Goal: Task Accomplishment & Management: Complete application form

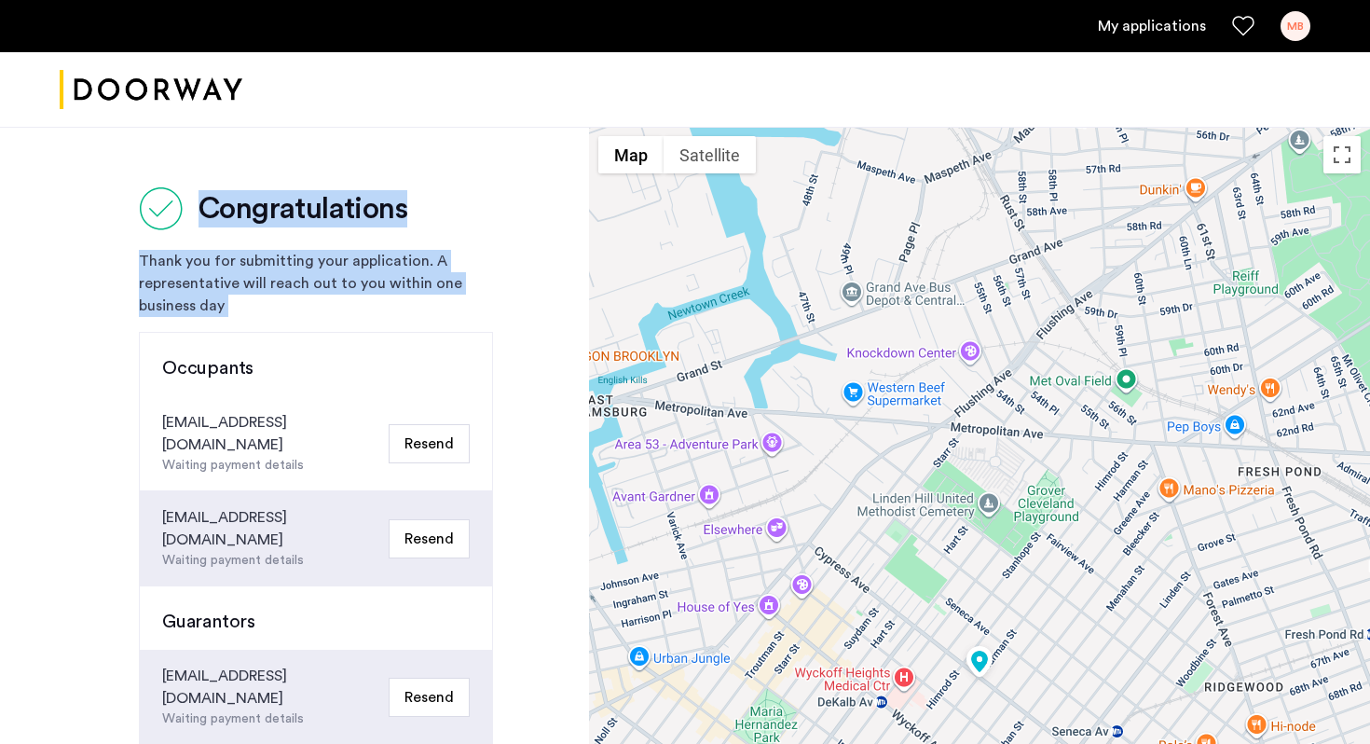
scroll to position [528, 0]
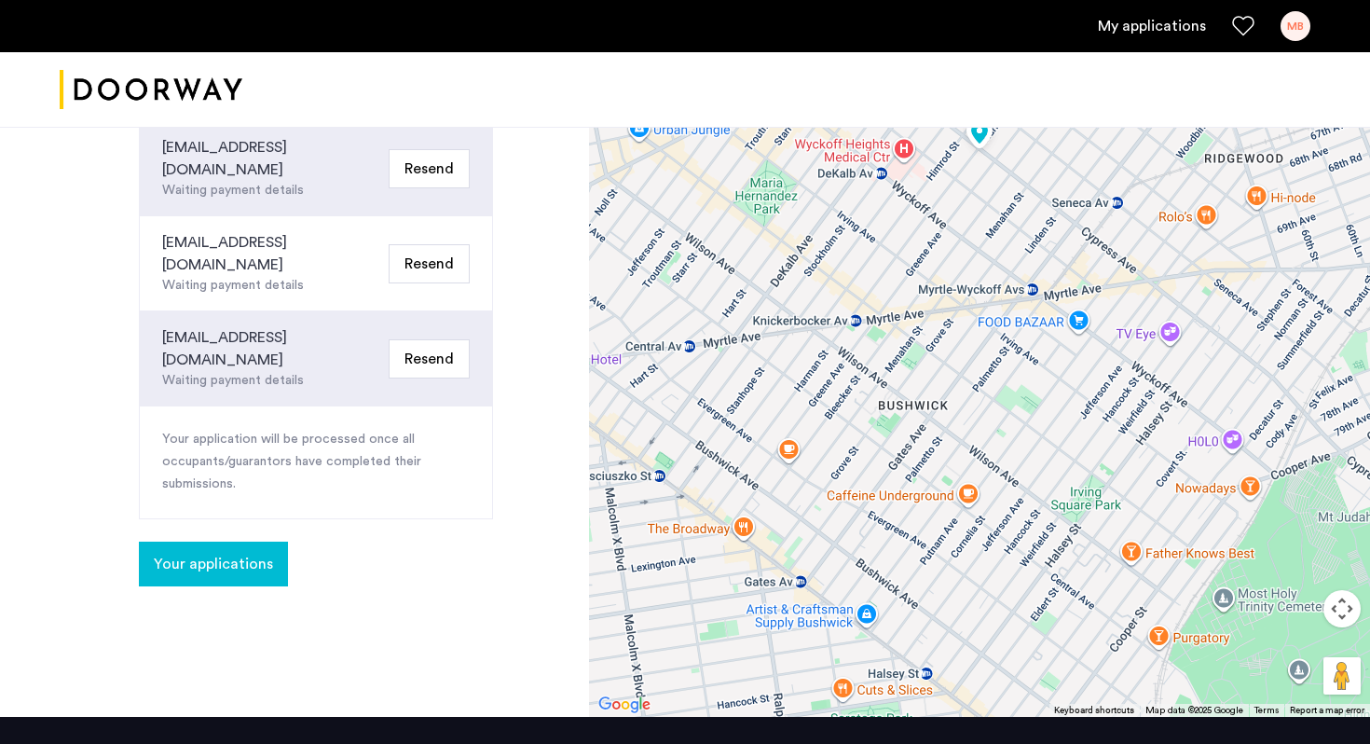
click at [265, 553] on span "Your applications" at bounding box center [213, 564] width 119 height 22
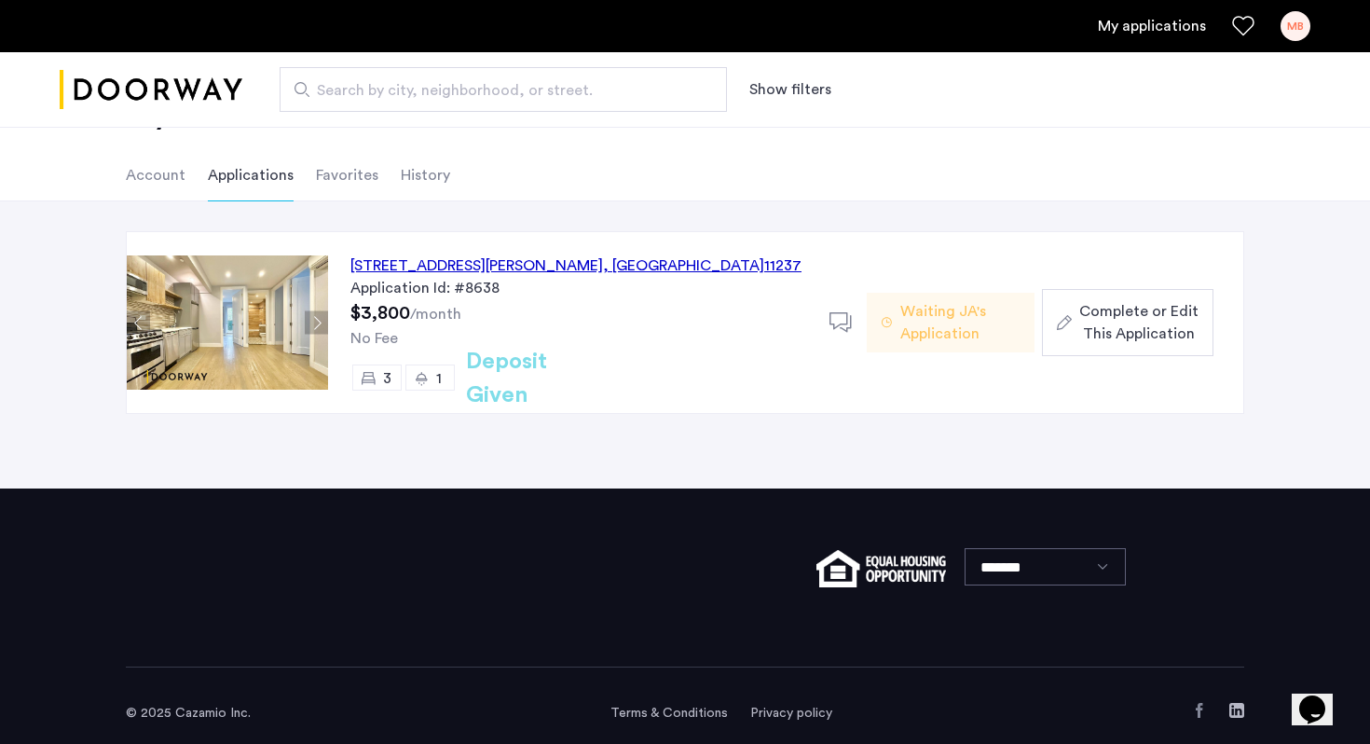
scroll to position [78, 0]
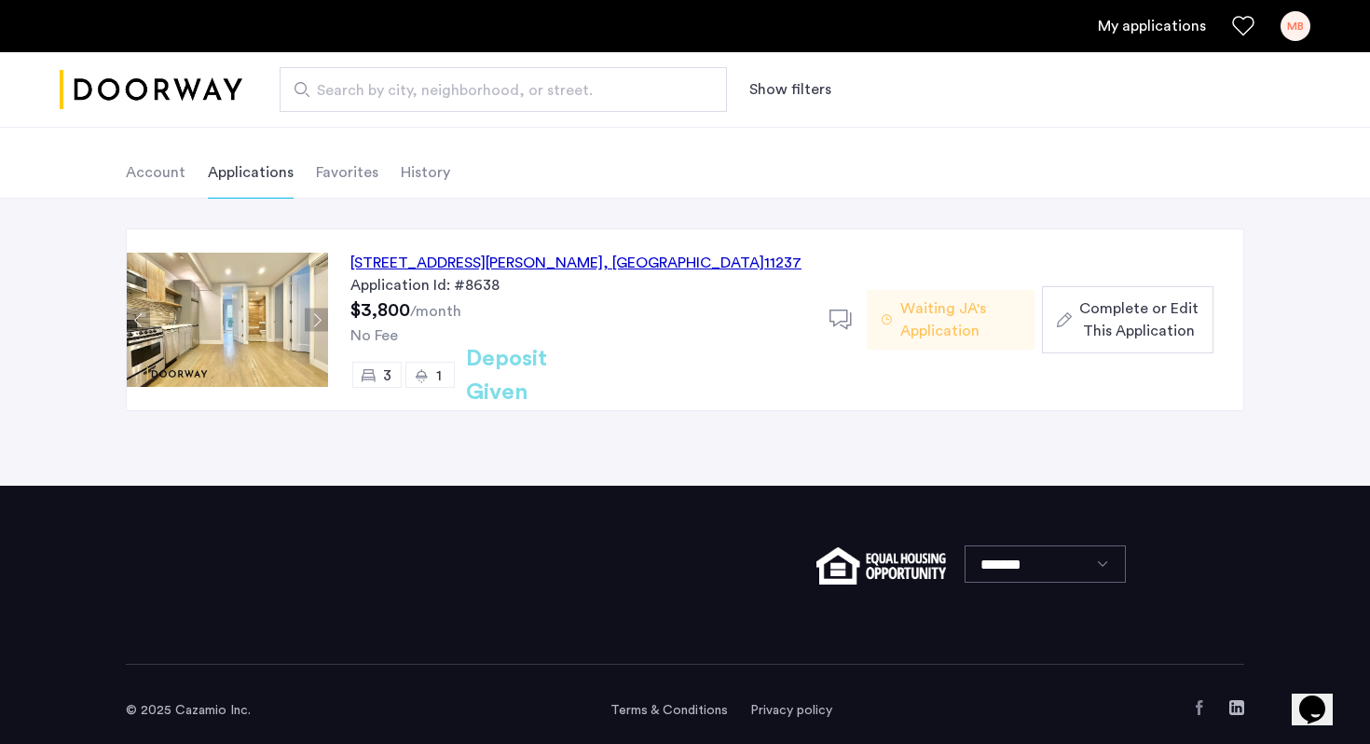
click at [457, 260] on div "[STREET_ADDRESS][PERSON_NAME]" at bounding box center [575, 263] width 451 height 22
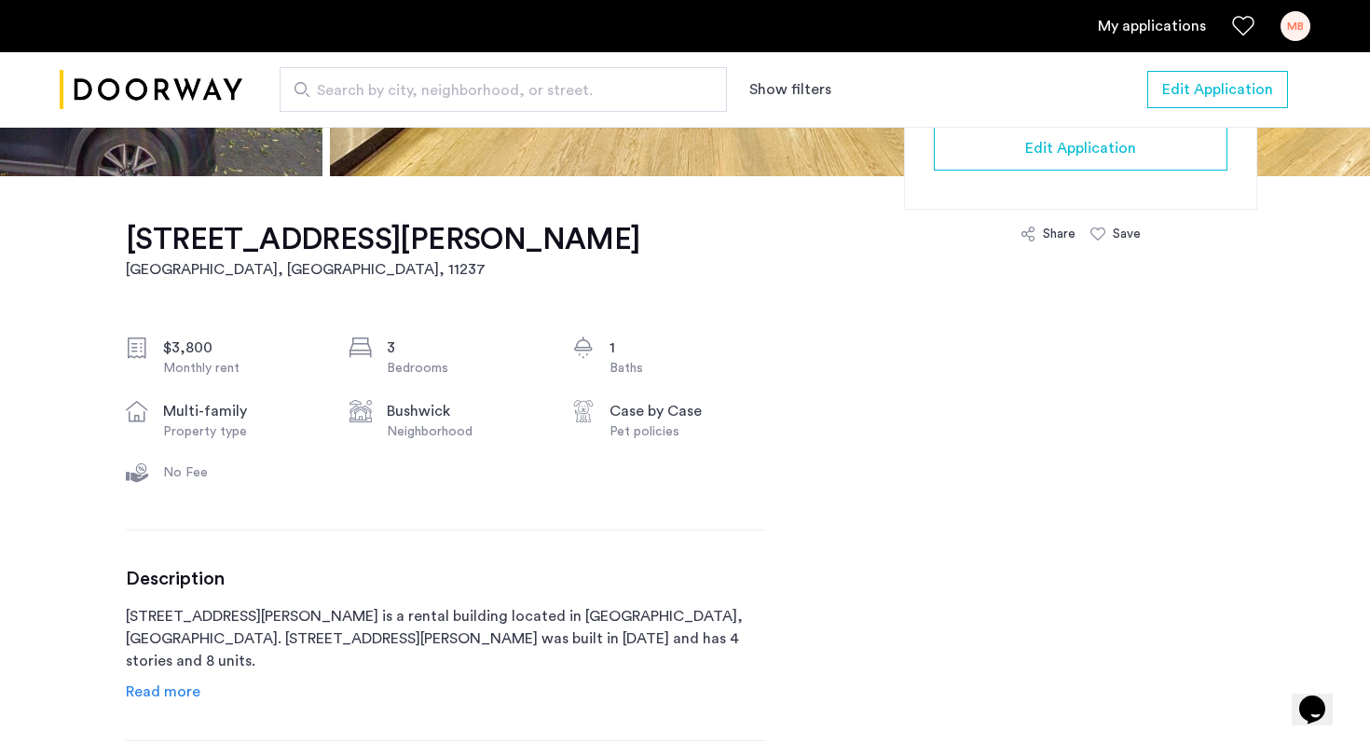
scroll to position [246, 0]
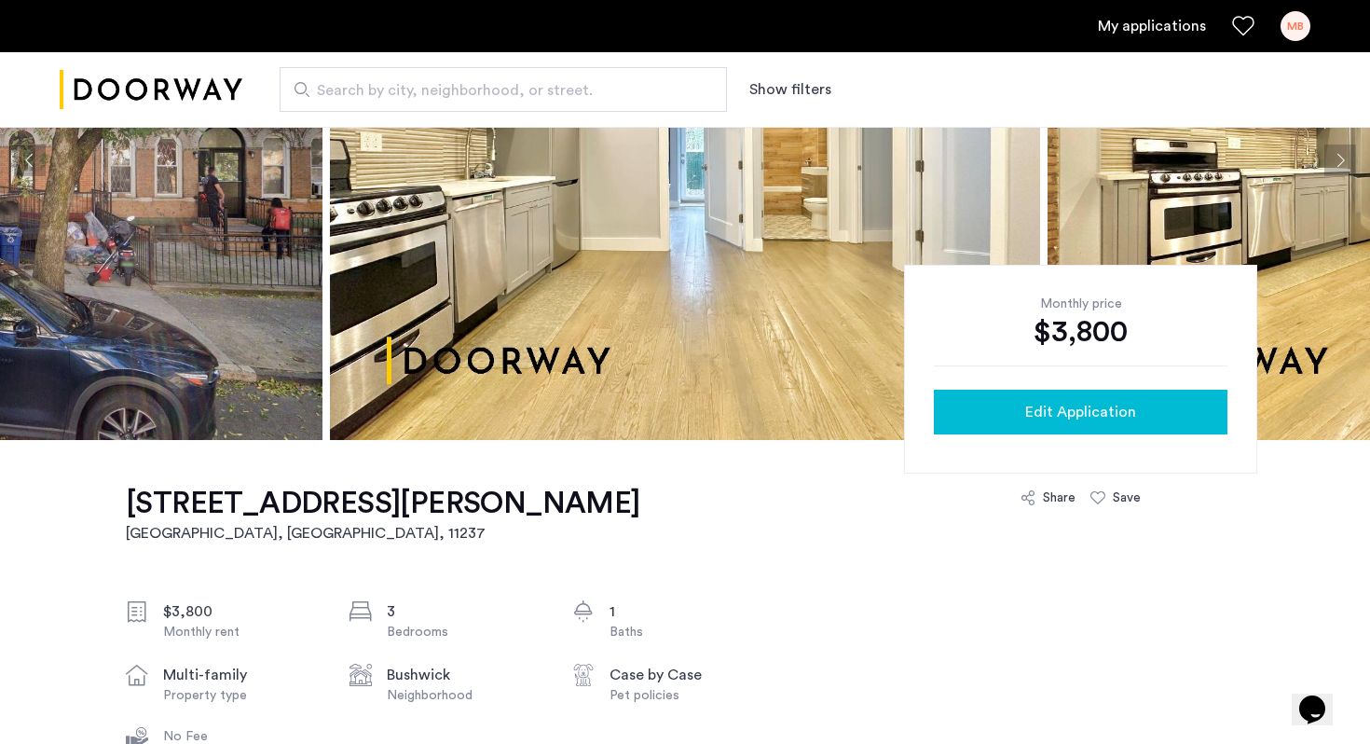
click at [1055, 430] on button "Edit Application" at bounding box center [1081, 412] width 294 height 45
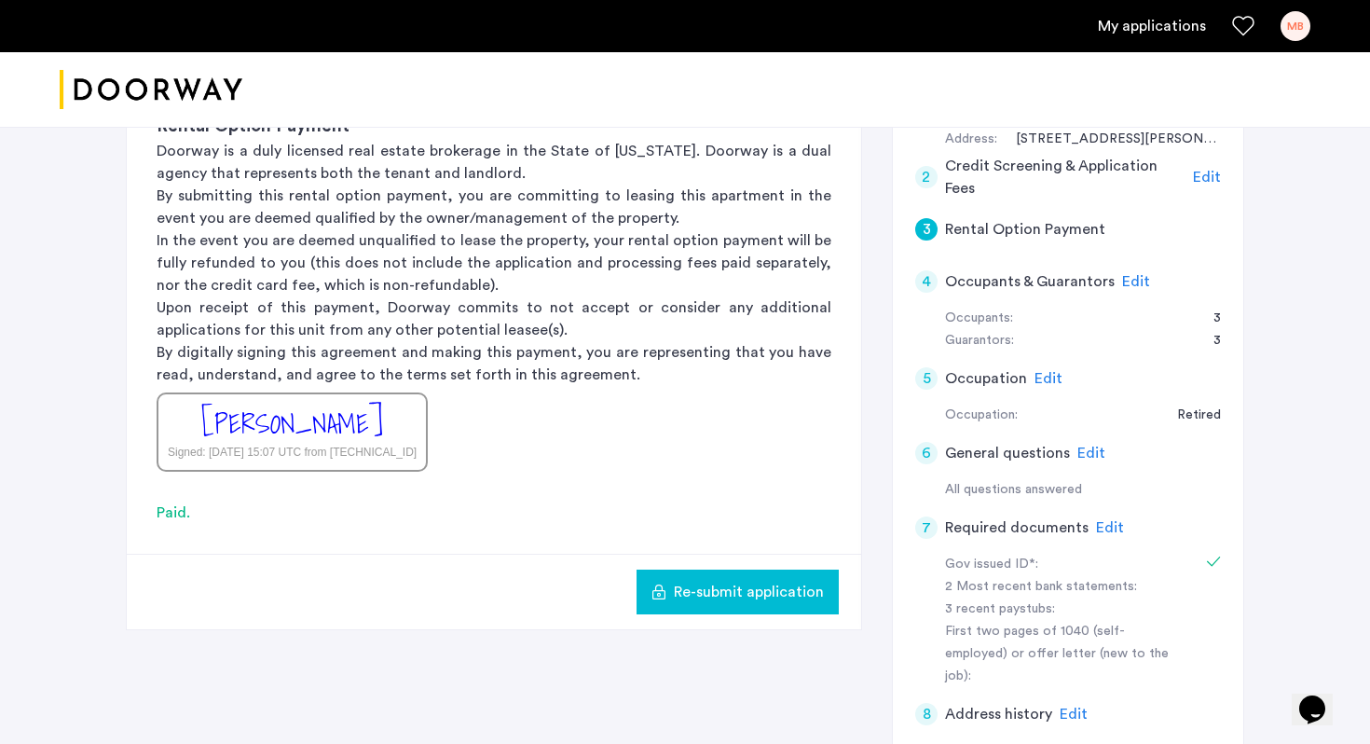
scroll to position [270, 0]
click at [1103, 521] on span "Edit" at bounding box center [1110, 526] width 28 height 15
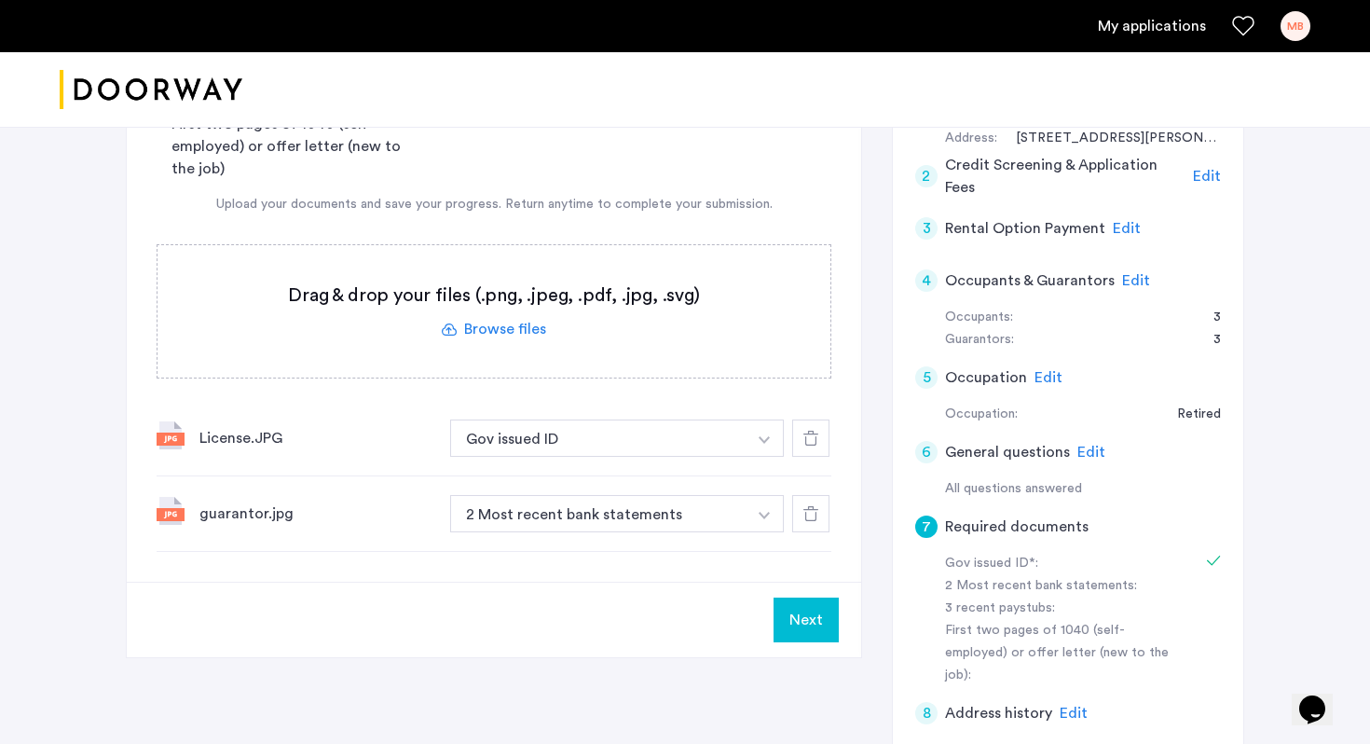
scroll to position [147, 0]
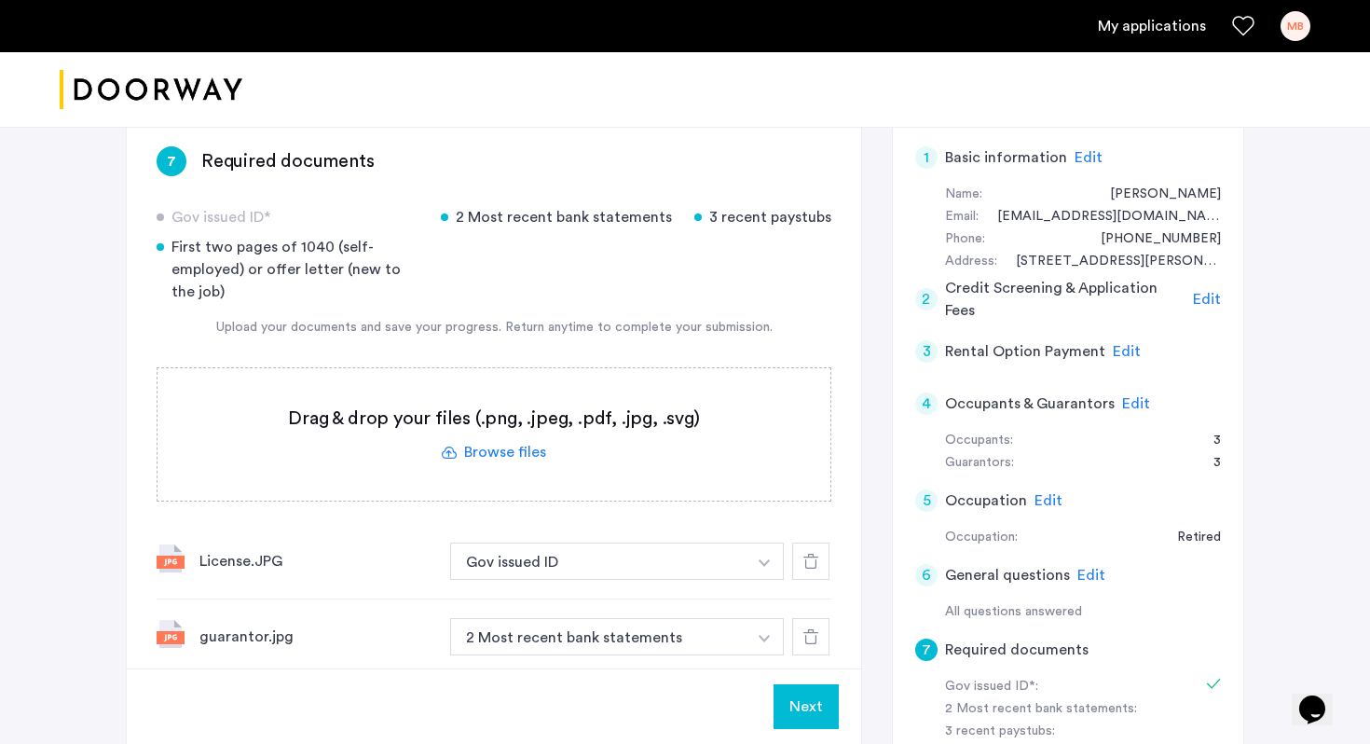
drag, startPoint x: 523, startPoint y: 157, endPoint x: 533, endPoint y: 291, distance: 134.6
click at [533, 291] on div "7 Required documents Gov issued ID* 2 Most recent bank statements 3 recent pays…" at bounding box center [494, 410] width 734 height 588
click at [533, 291] on div "Gov issued ID* 2 Most recent bank statements 3 recent paystubs First two pages …" at bounding box center [494, 254] width 675 height 97
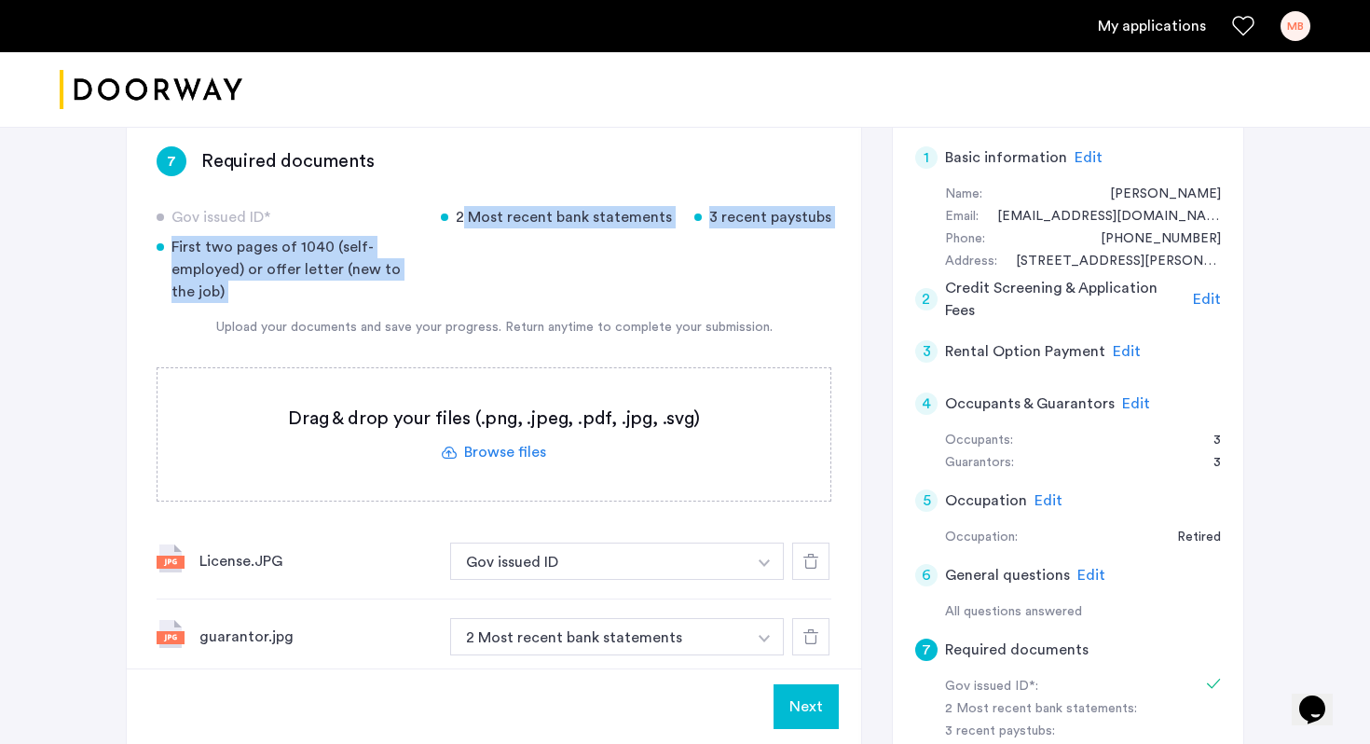
drag, startPoint x: 534, startPoint y: 303, endPoint x: 550, endPoint y: 189, distance: 114.8
click at [550, 189] on div "7 Required documents Gov issued ID* 2 Most recent bank statements 3 recent pays…" at bounding box center [494, 410] width 734 height 588
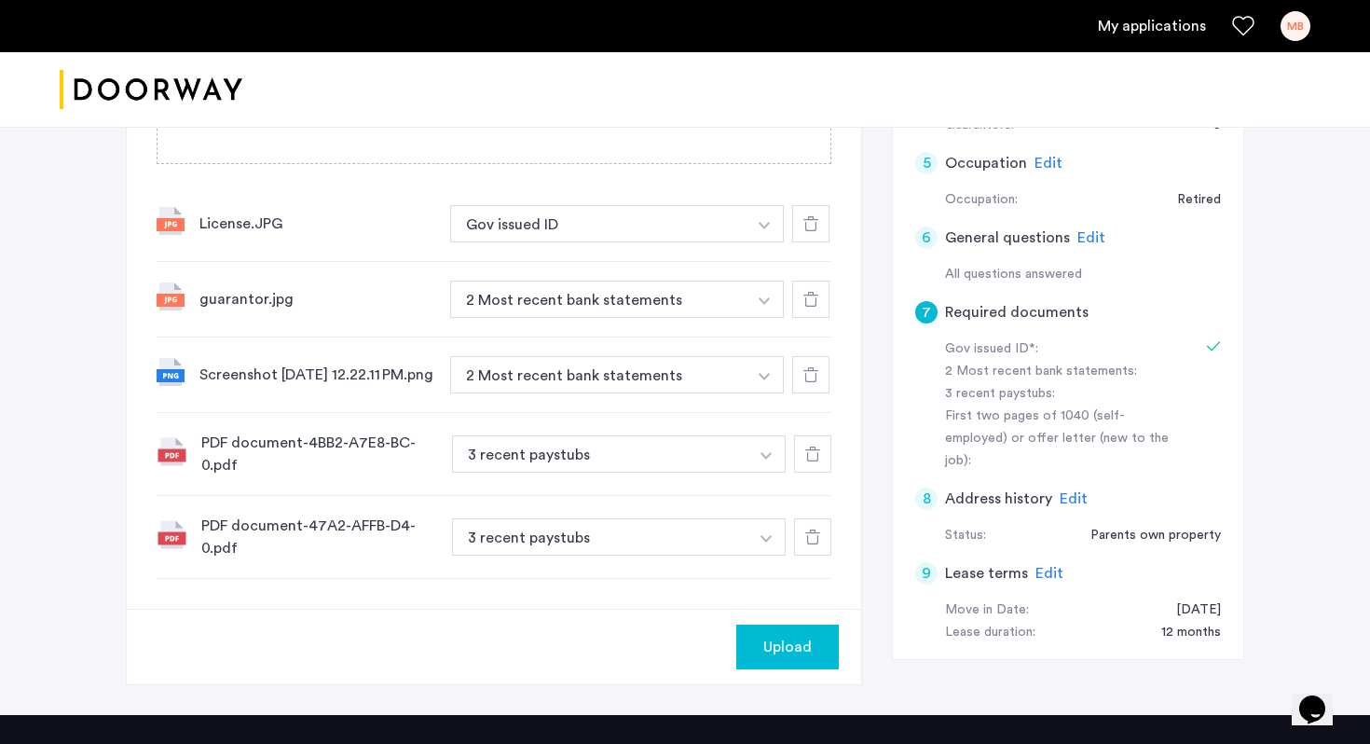
scroll to position [488, 0]
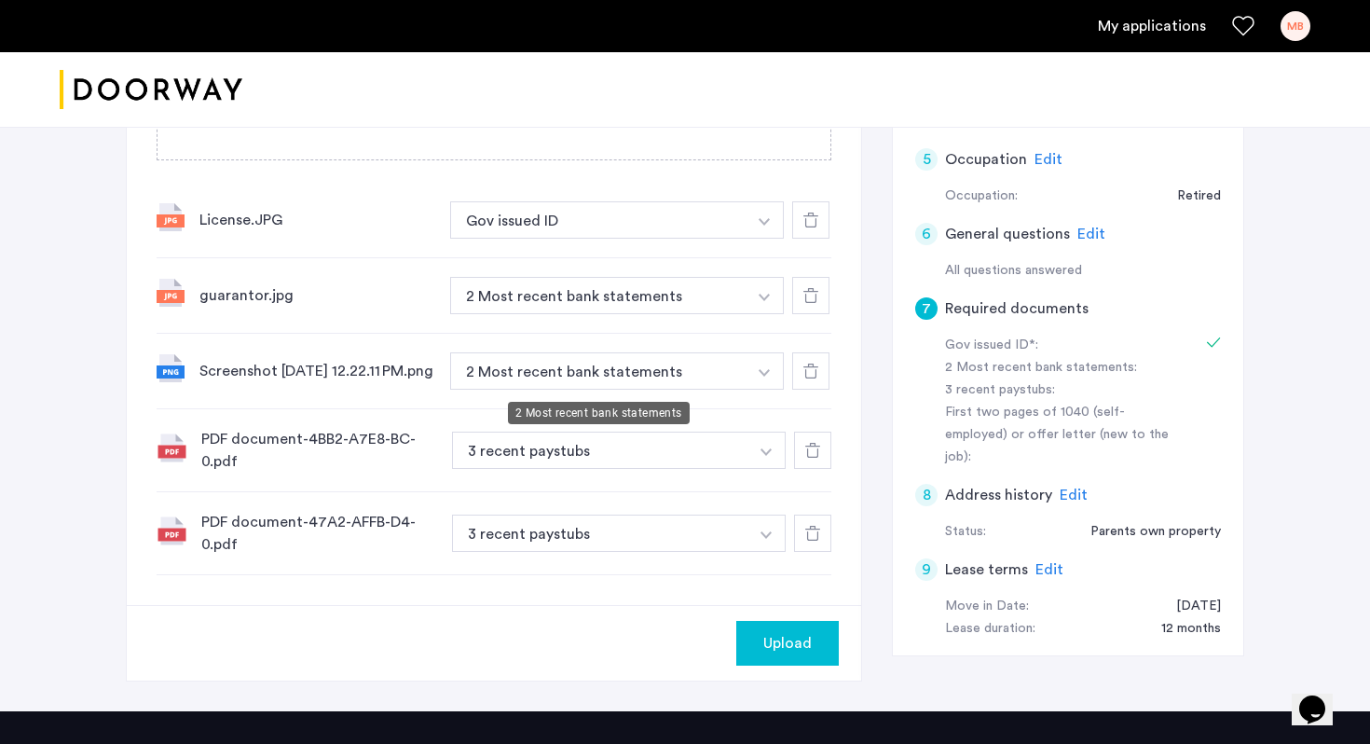
click at [637, 381] on button "2 Most recent bank statements" at bounding box center [598, 370] width 296 height 37
click at [635, 364] on button "2 Most recent bank statements" at bounding box center [598, 370] width 296 height 37
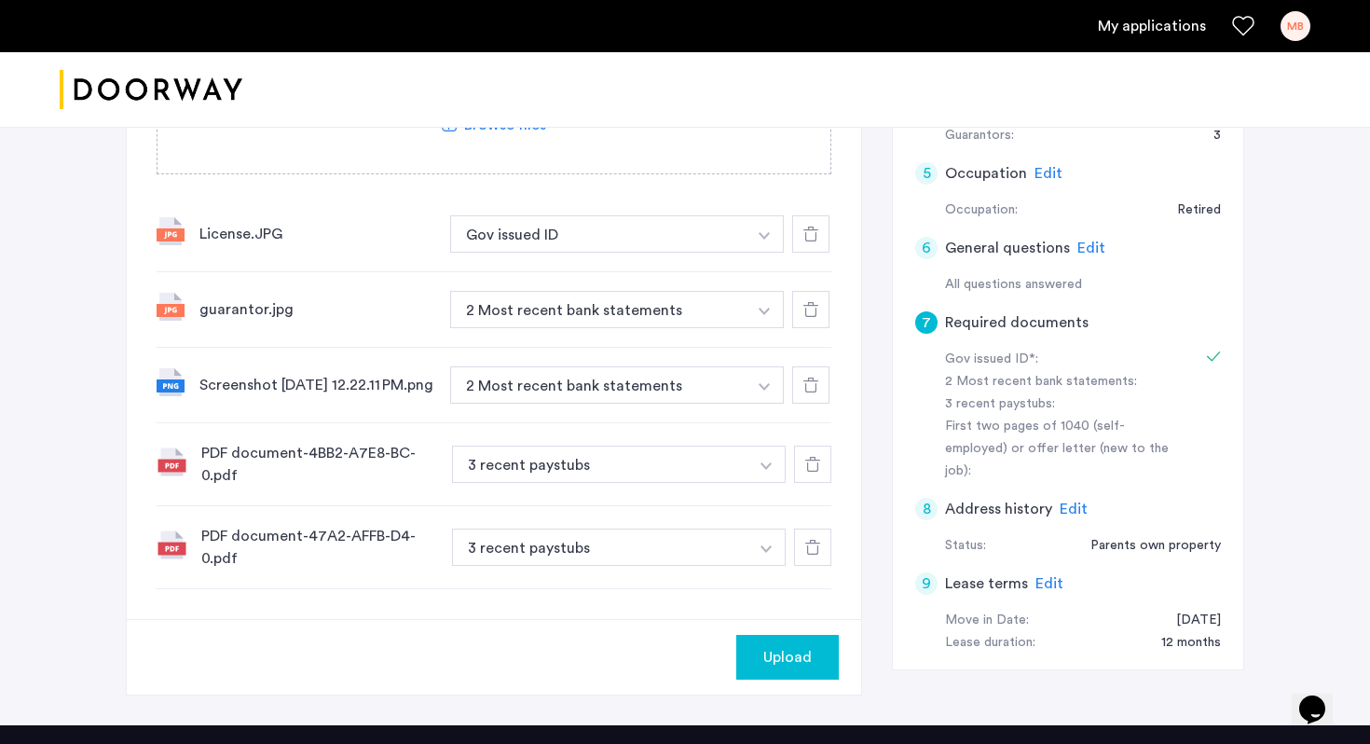
scroll to position [472, 0]
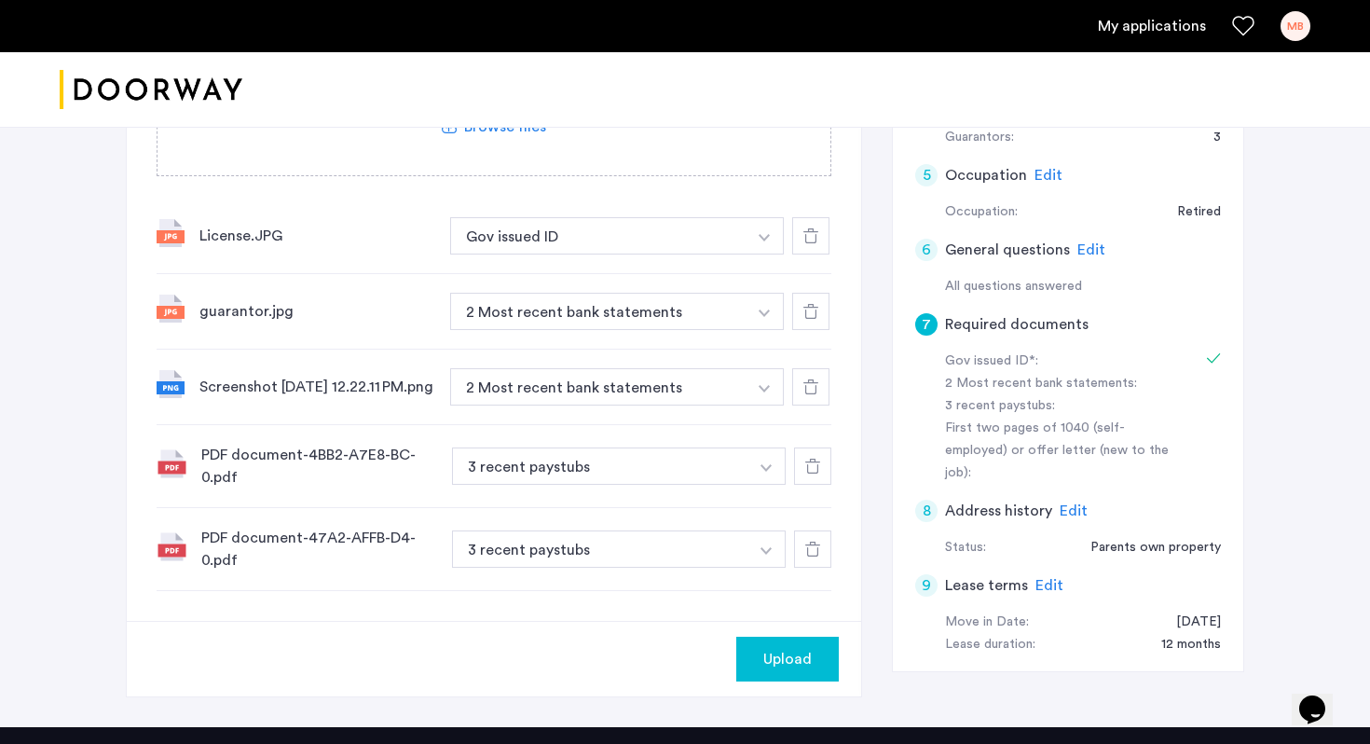
click at [771, 254] on button "button" at bounding box center [765, 235] width 38 height 37
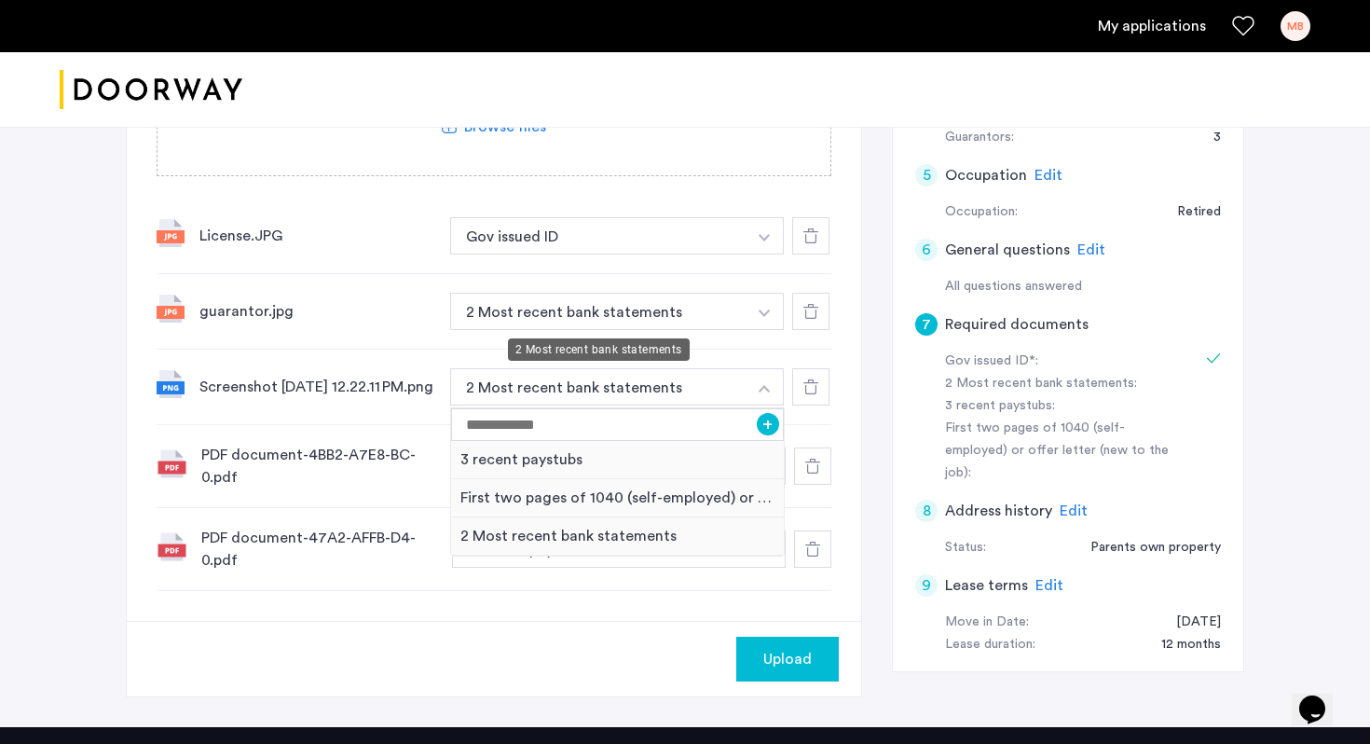
click at [688, 303] on button "2 Most recent bank statements" at bounding box center [598, 311] width 296 height 37
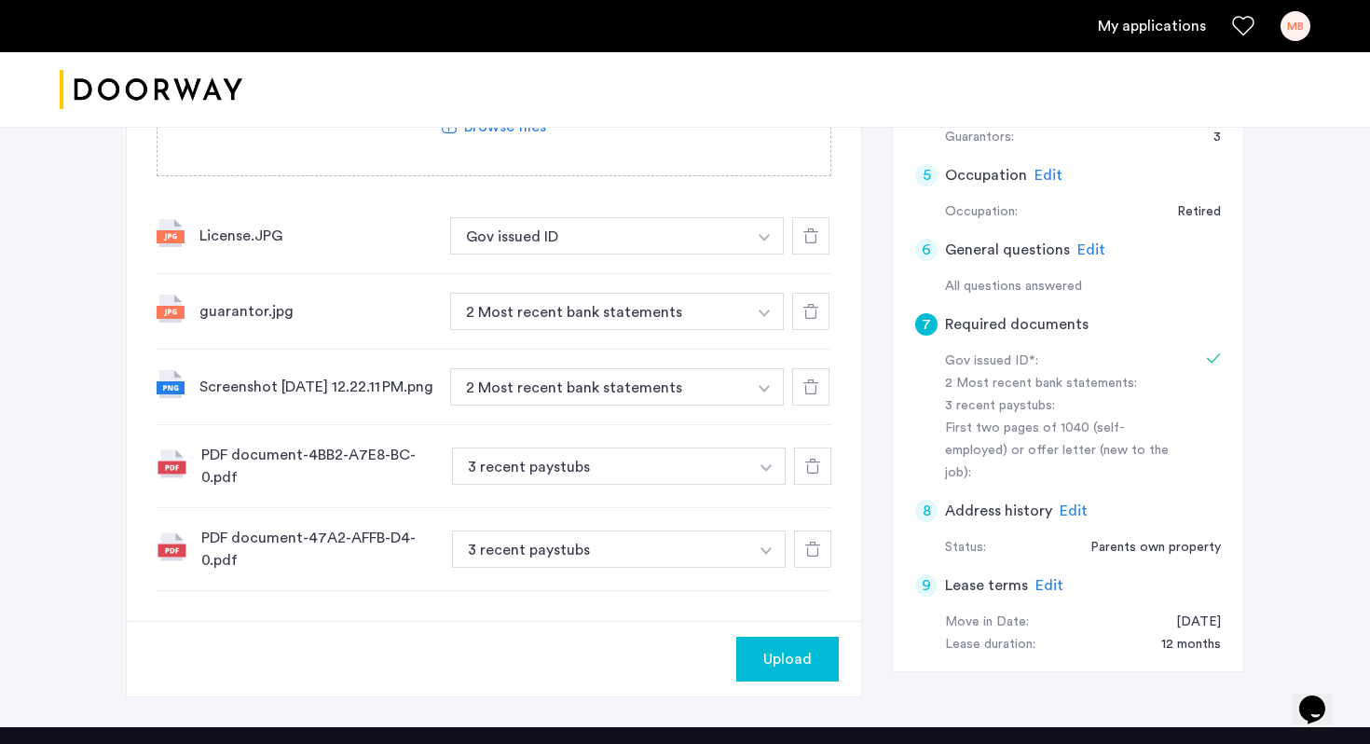
click at [775, 254] on button "button" at bounding box center [765, 235] width 38 height 37
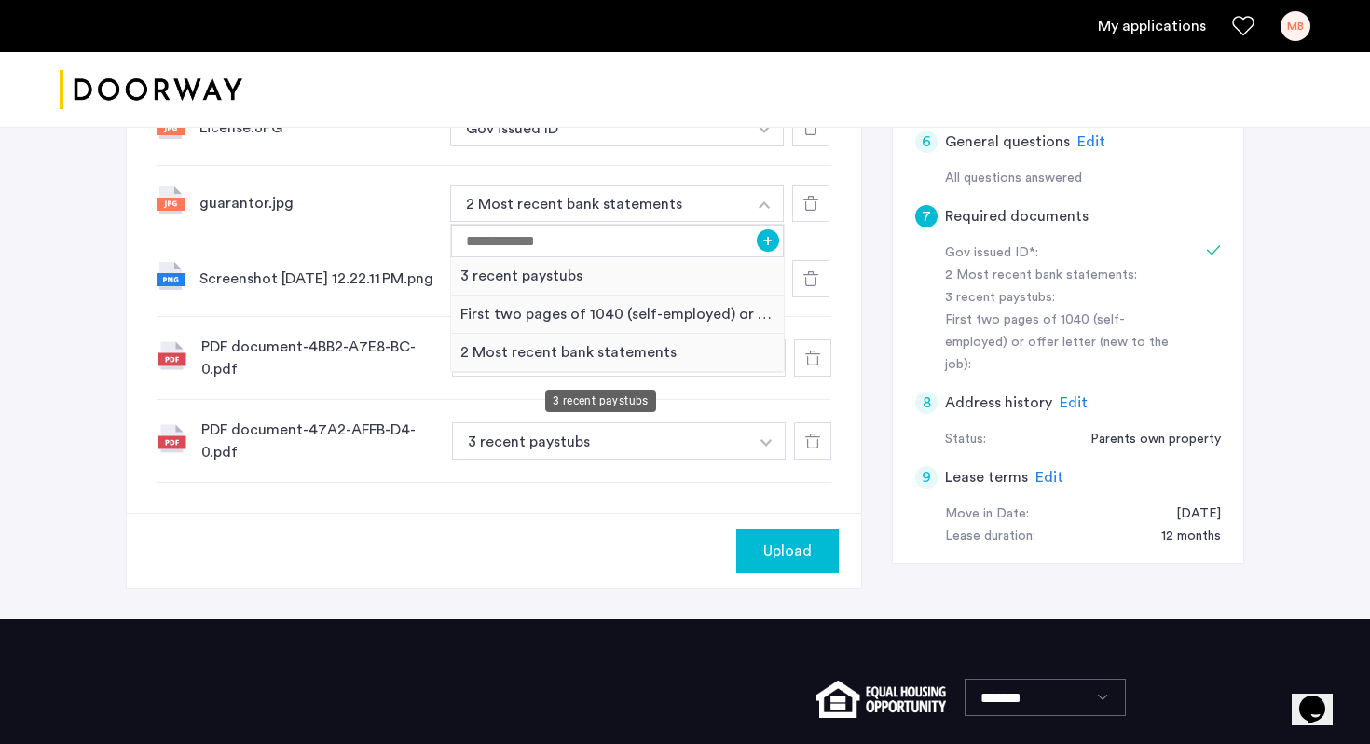
scroll to position [583, 0]
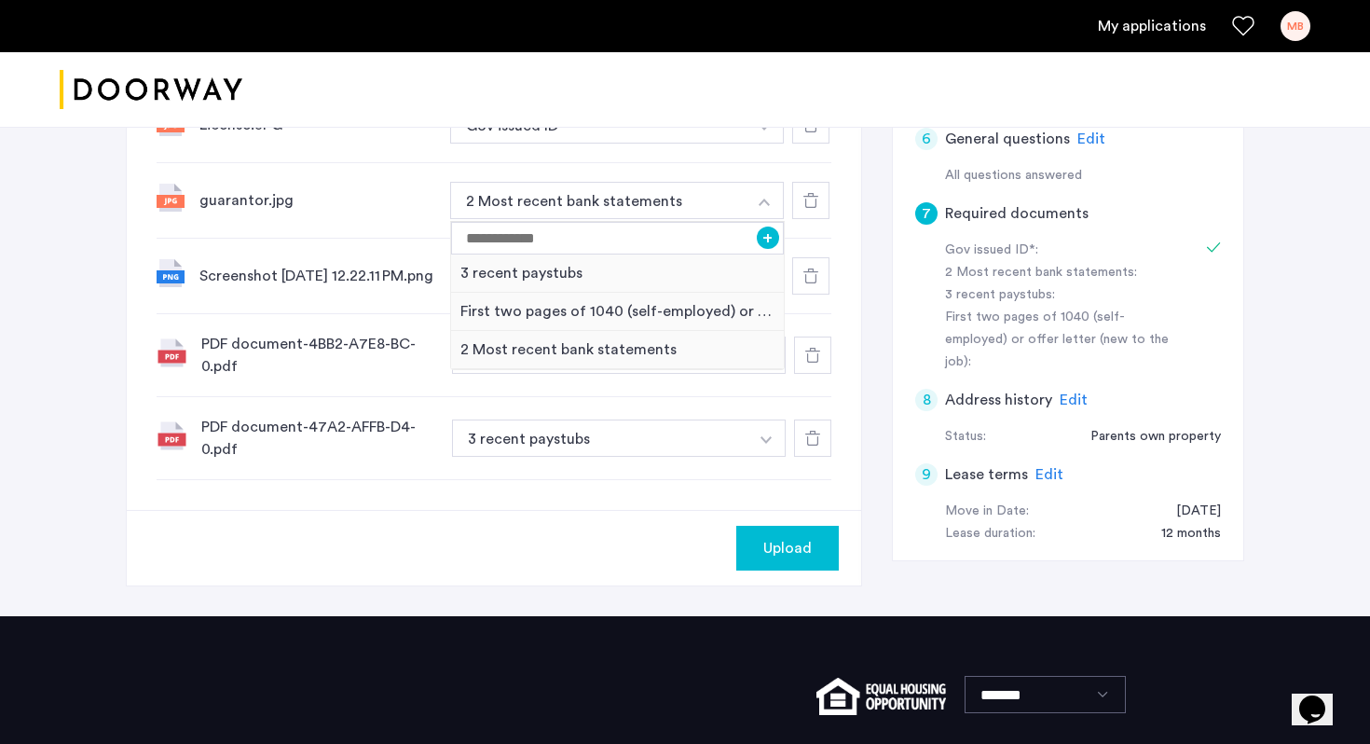
click at [601, 374] on button "3 recent paystubs" at bounding box center [600, 354] width 296 height 37
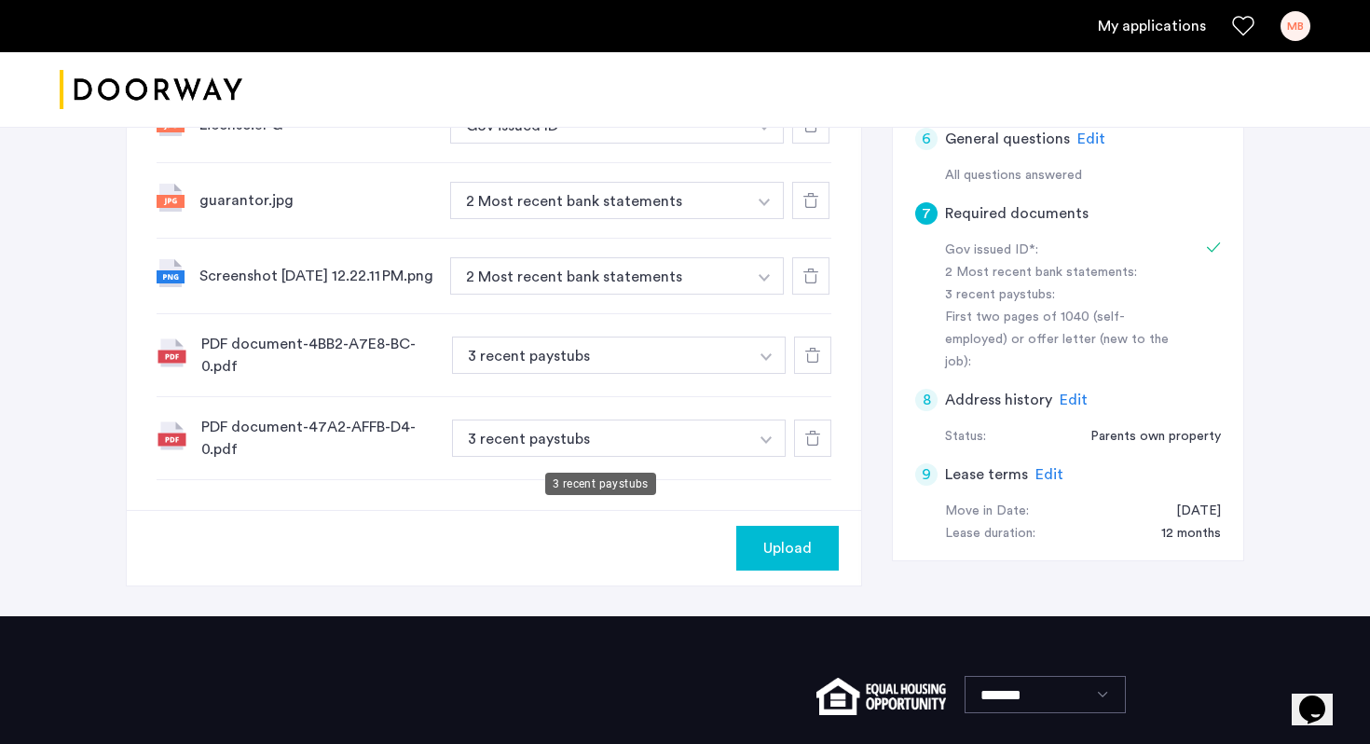
click at [583, 436] on button "3 recent paystubs" at bounding box center [600, 437] width 296 height 37
click at [637, 455] on button "3 recent paystubs" at bounding box center [600, 437] width 296 height 37
click at [770, 130] on img "button" at bounding box center [764, 126] width 11 height 7
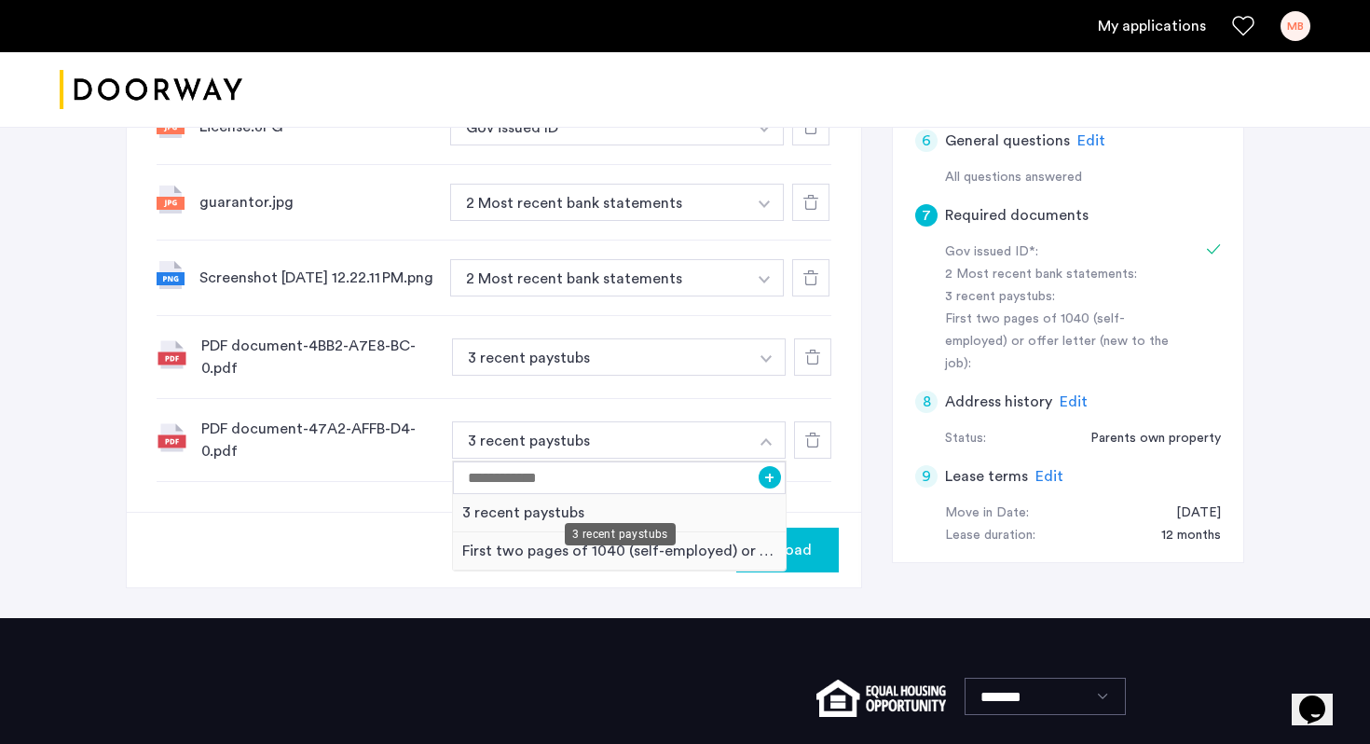
scroll to position [557, 0]
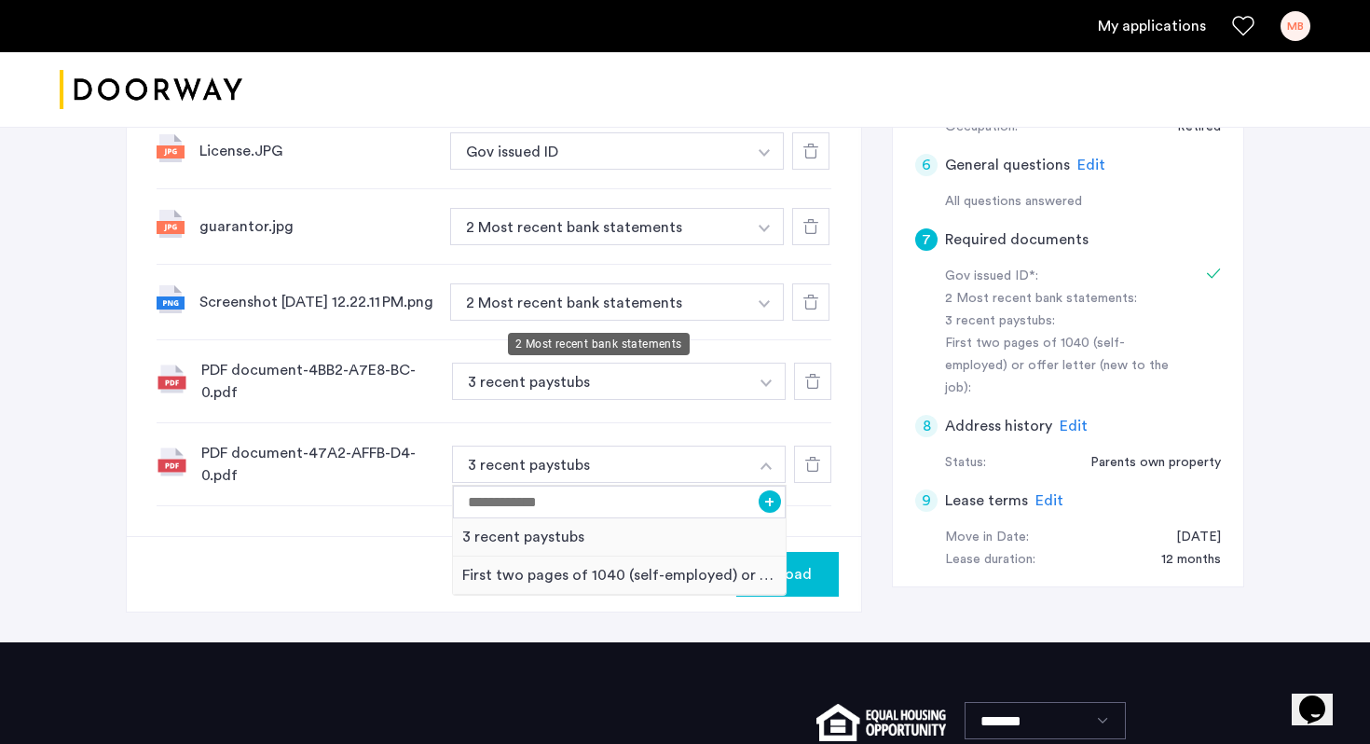
click at [625, 245] on button "2 Most recent bank statements" at bounding box center [598, 226] width 296 height 37
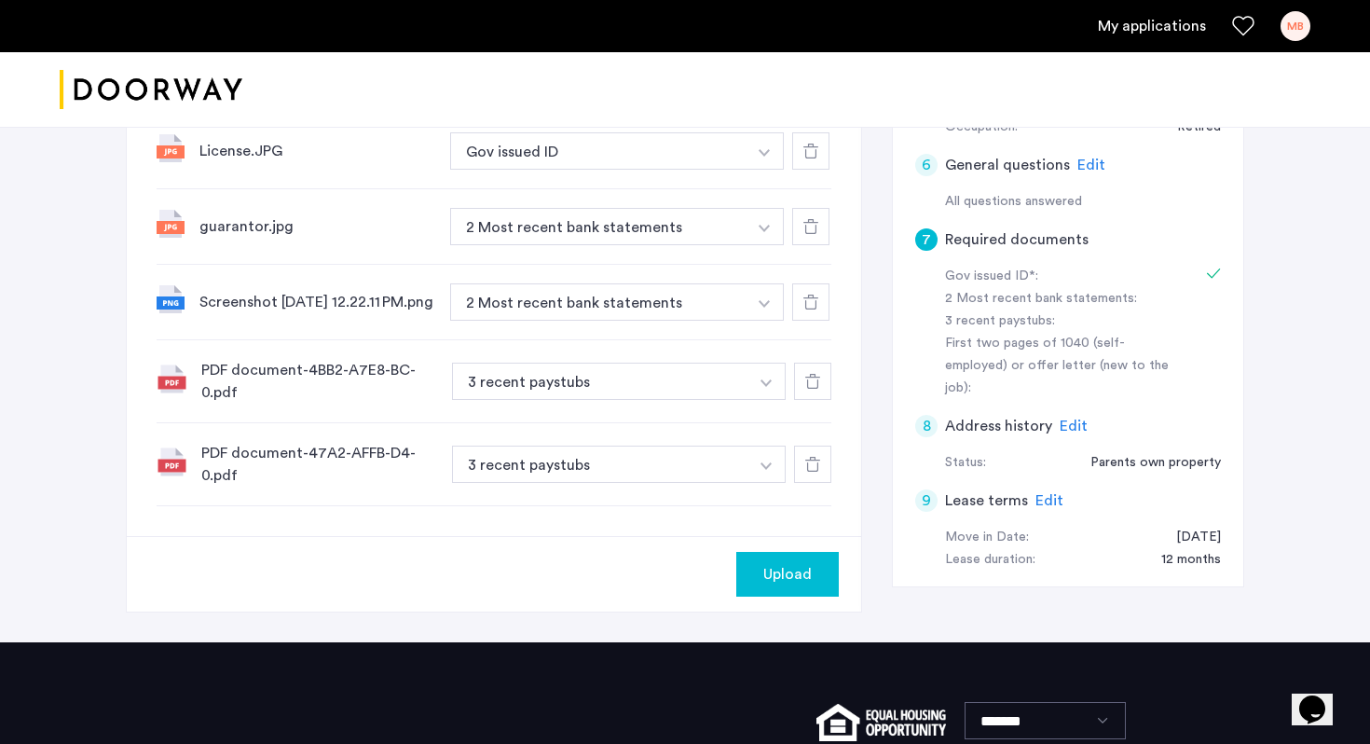
click at [624, 311] on button "2 Most recent bank statements" at bounding box center [598, 301] width 296 height 37
click at [758, 170] on button "button" at bounding box center [765, 150] width 38 height 37
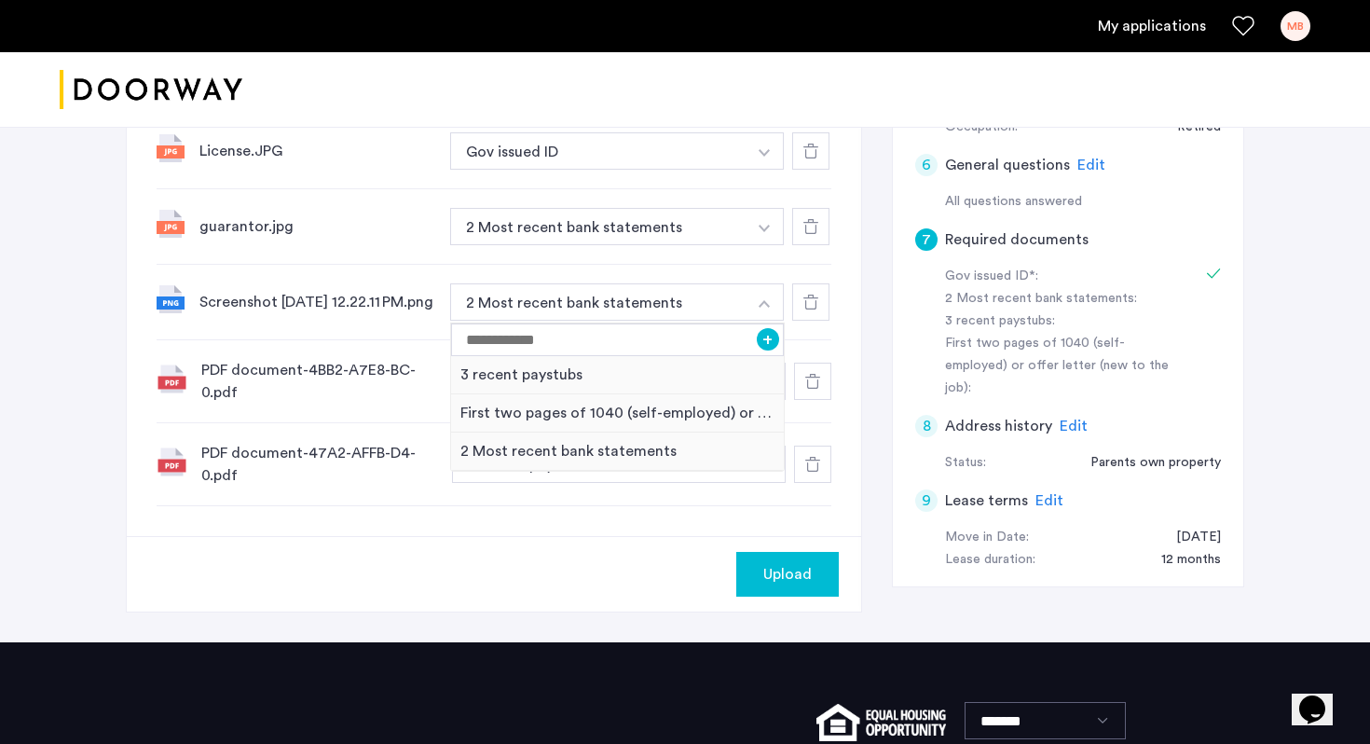
click at [811, 228] on icon at bounding box center [810, 226] width 15 height 15
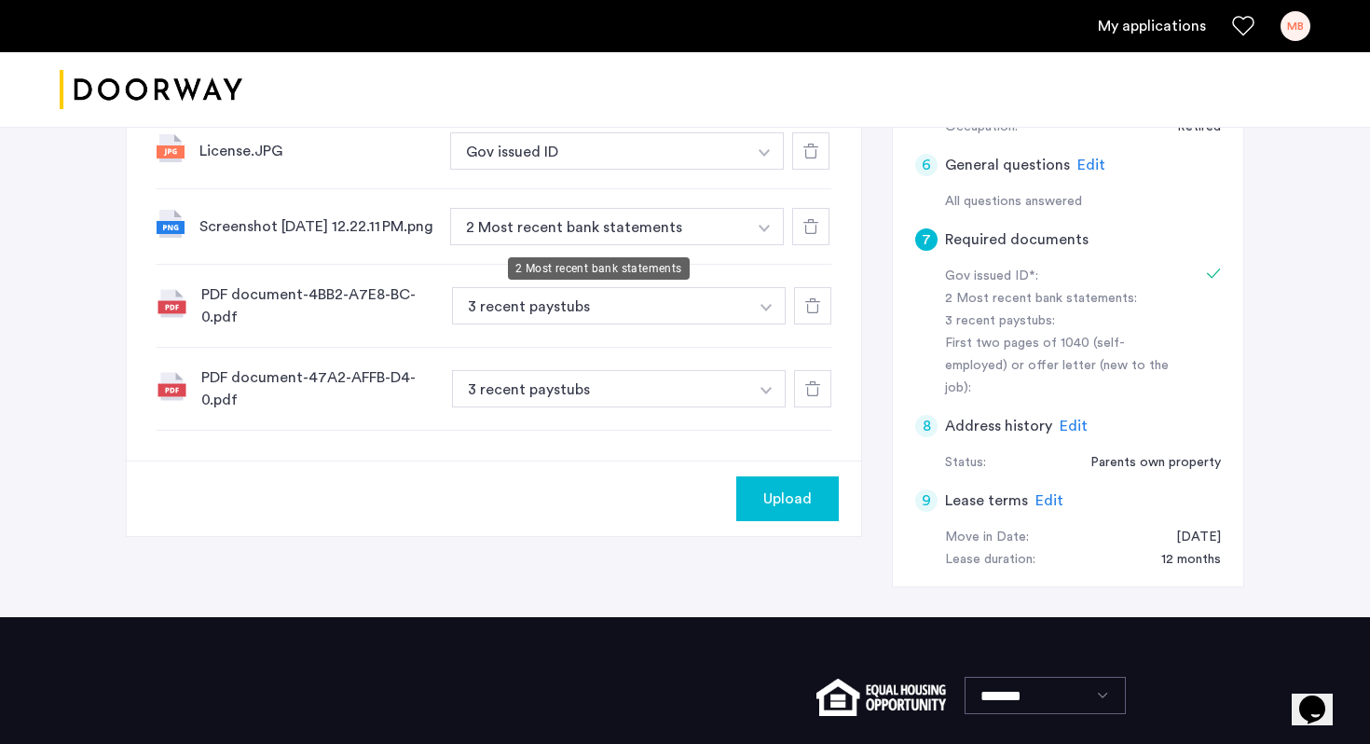
click at [667, 224] on button "2 Most recent bank statements" at bounding box center [598, 226] width 296 height 37
click at [721, 238] on button "2 Most recent bank statements" at bounding box center [598, 226] width 296 height 37
click at [863, 316] on div "7 Required documents Gov issued ID* 2 Most recent bank statements 3 recent pays…" at bounding box center [685, 161] width 1118 height 911
click at [760, 157] on img "button" at bounding box center [764, 152] width 11 height 7
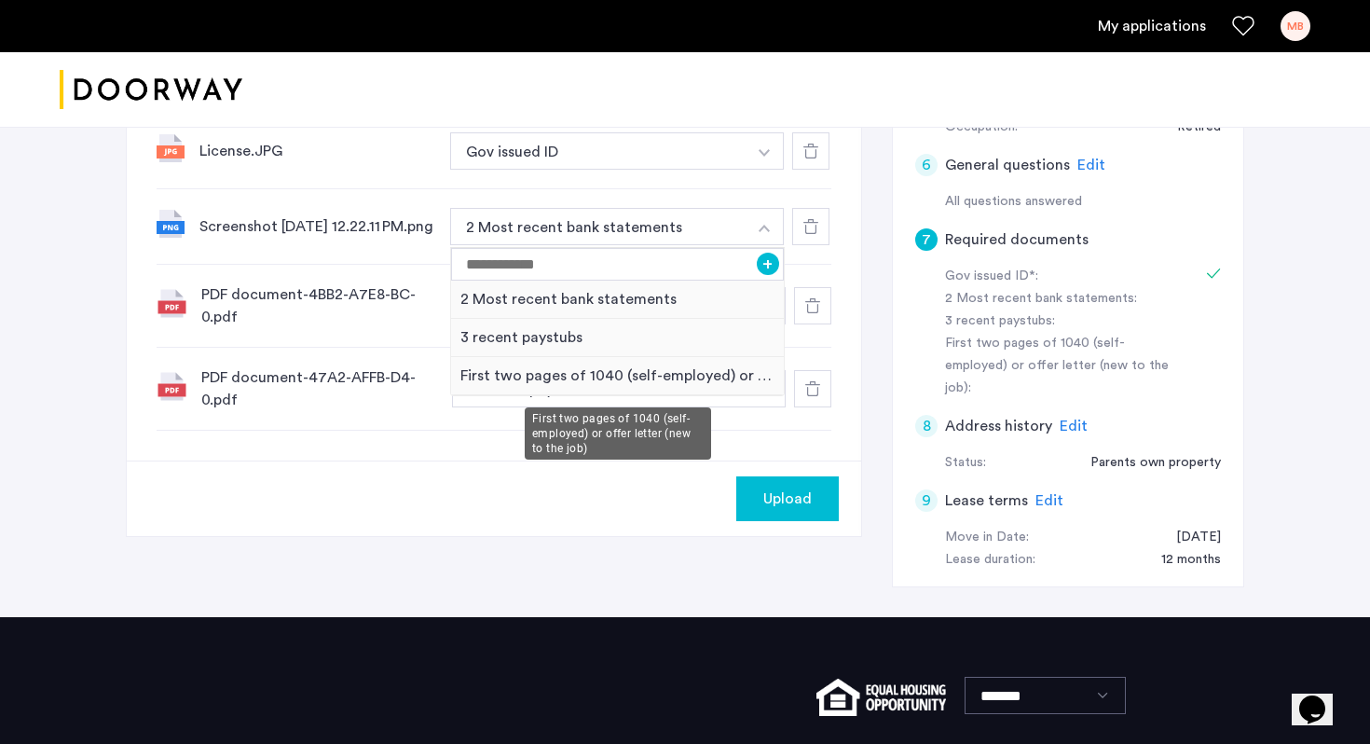
click at [579, 385] on div "First two pages of 1040 (self-employed) or offer letter (new to the job)" at bounding box center [617, 376] width 333 height 38
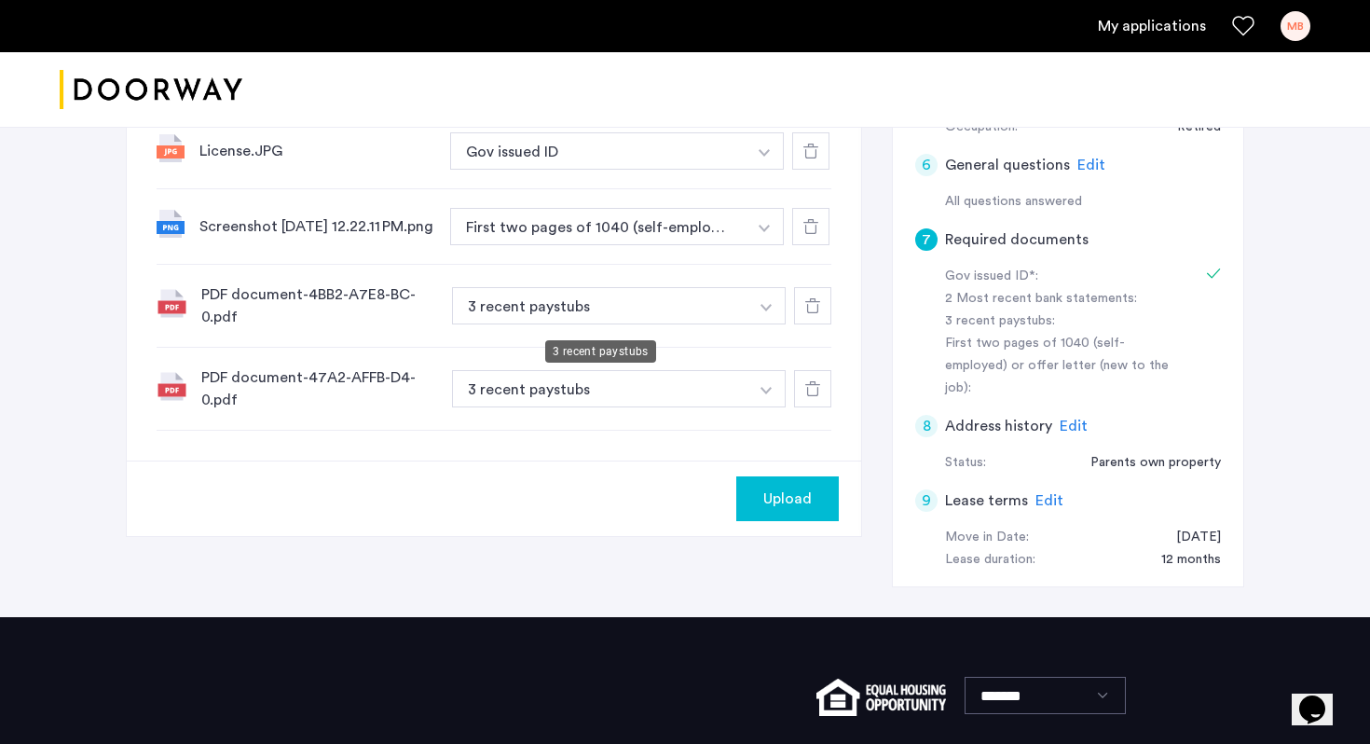
click at [579, 312] on button "3 recent paystubs" at bounding box center [600, 305] width 296 height 37
click at [730, 324] on button "3 recent paystubs" at bounding box center [600, 305] width 296 height 37
click at [763, 157] on img "button" at bounding box center [764, 152] width 11 height 7
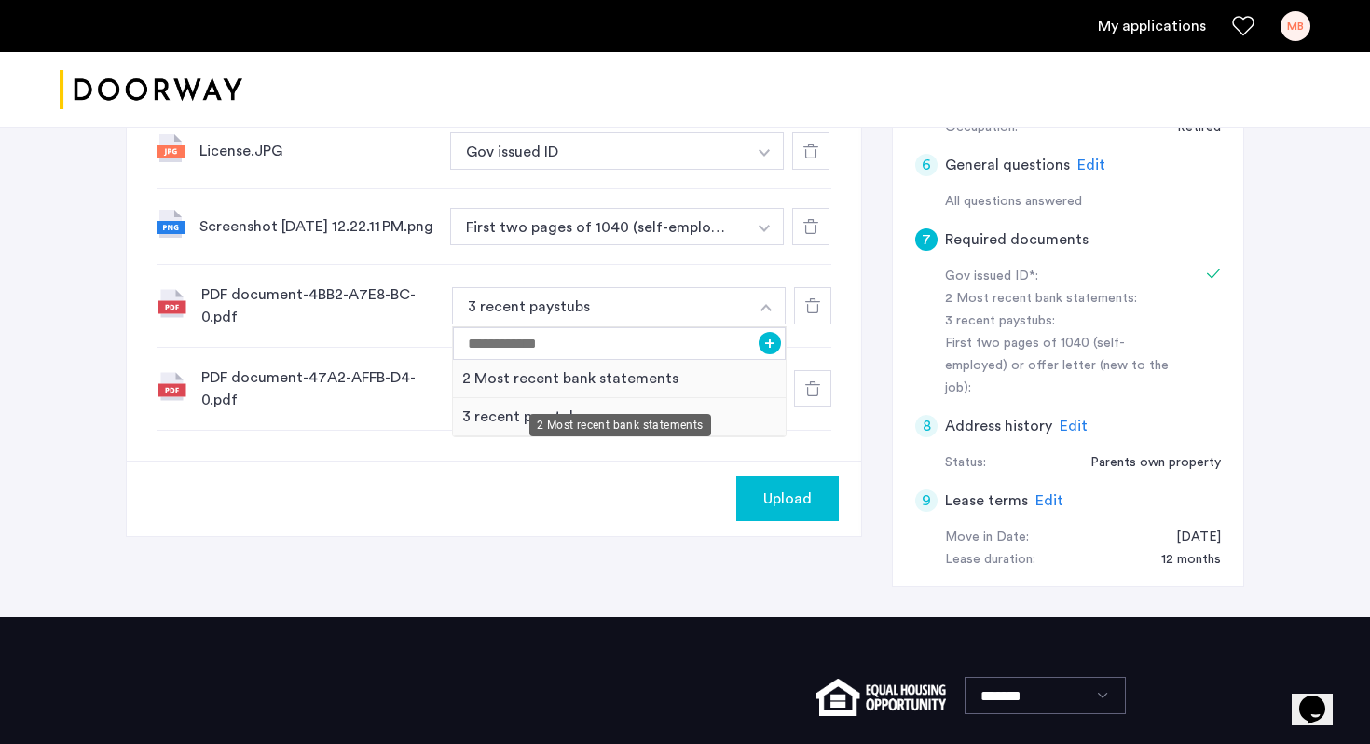
click at [692, 383] on div "2 Most recent bank statements" at bounding box center [619, 379] width 333 height 38
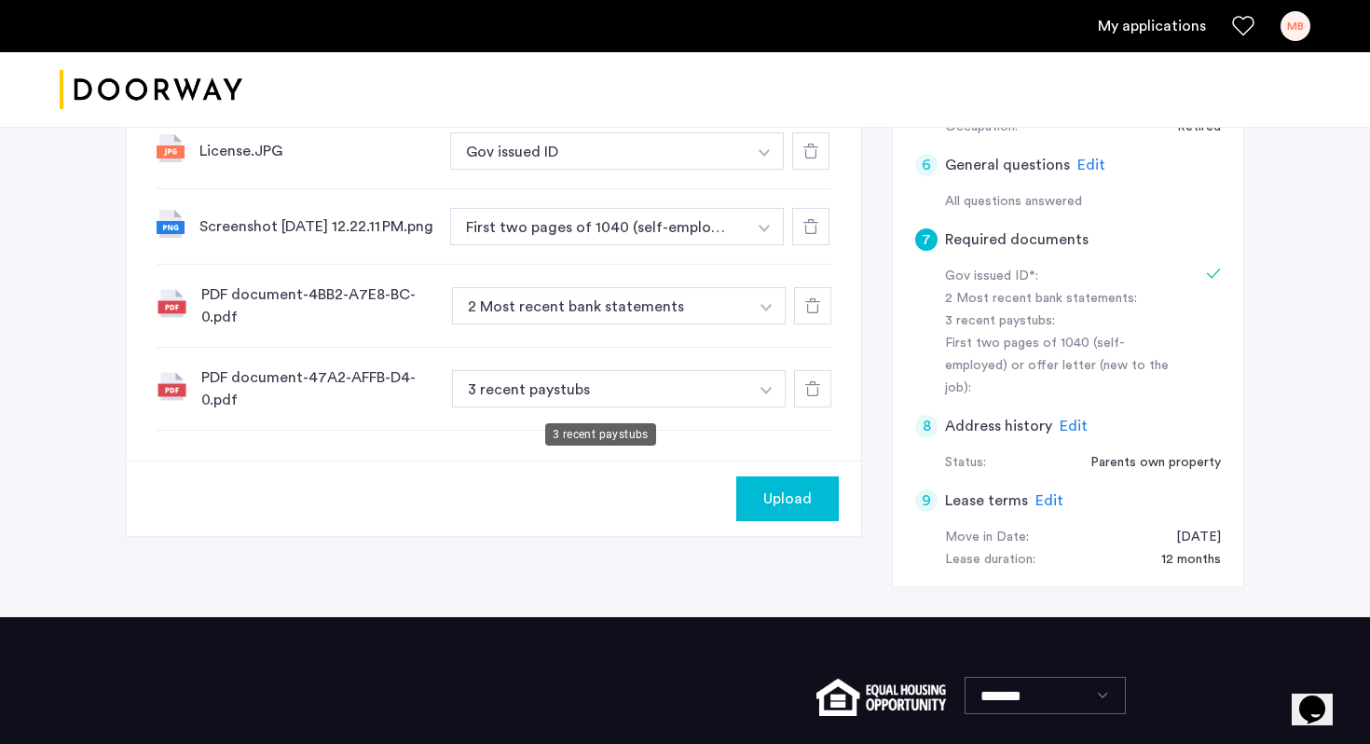
click at [687, 403] on button "3 recent paystubs" at bounding box center [600, 388] width 296 height 37
click at [774, 170] on button "button" at bounding box center [765, 150] width 38 height 37
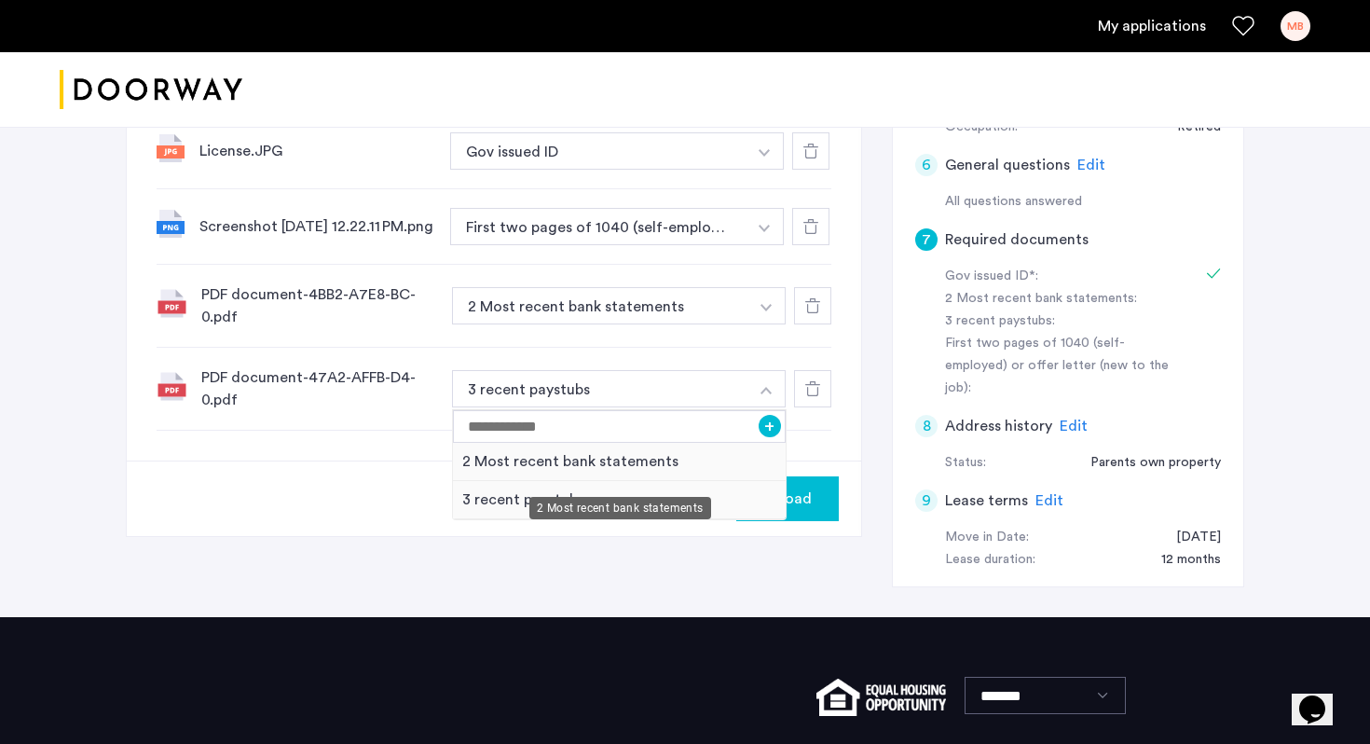
click at [692, 469] on div "2 Most recent bank statements" at bounding box center [619, 462] width 333 height 38
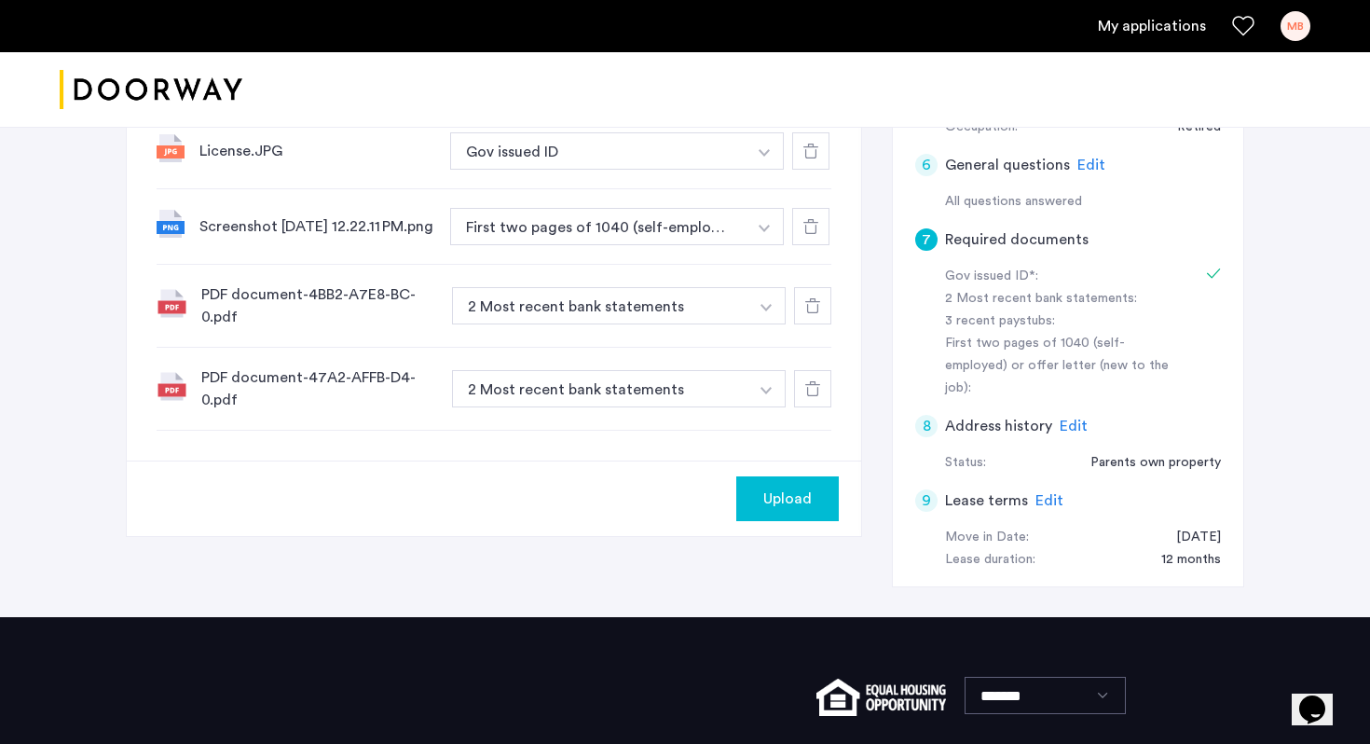
click at [816, 510] on div "Upload" at bounding box center [787, 498] width 73 height 22
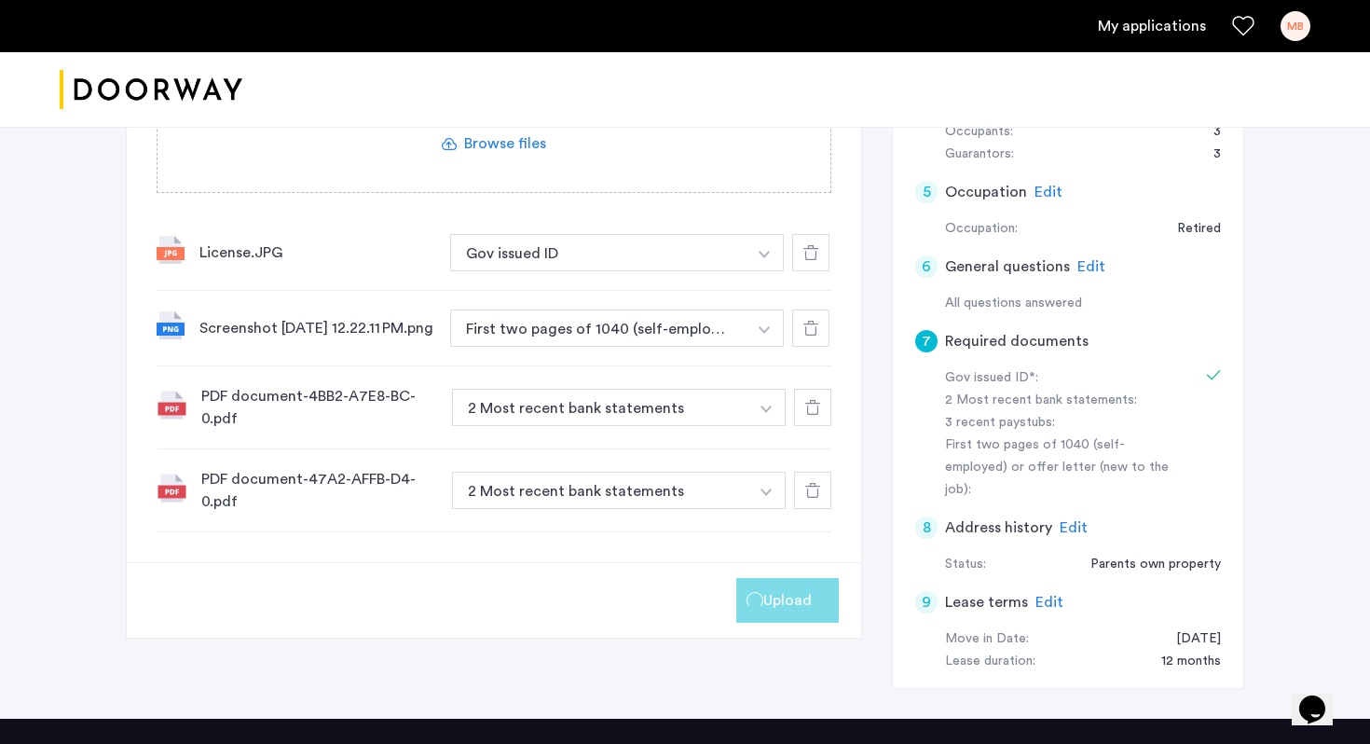
scroll to position [455, 0]
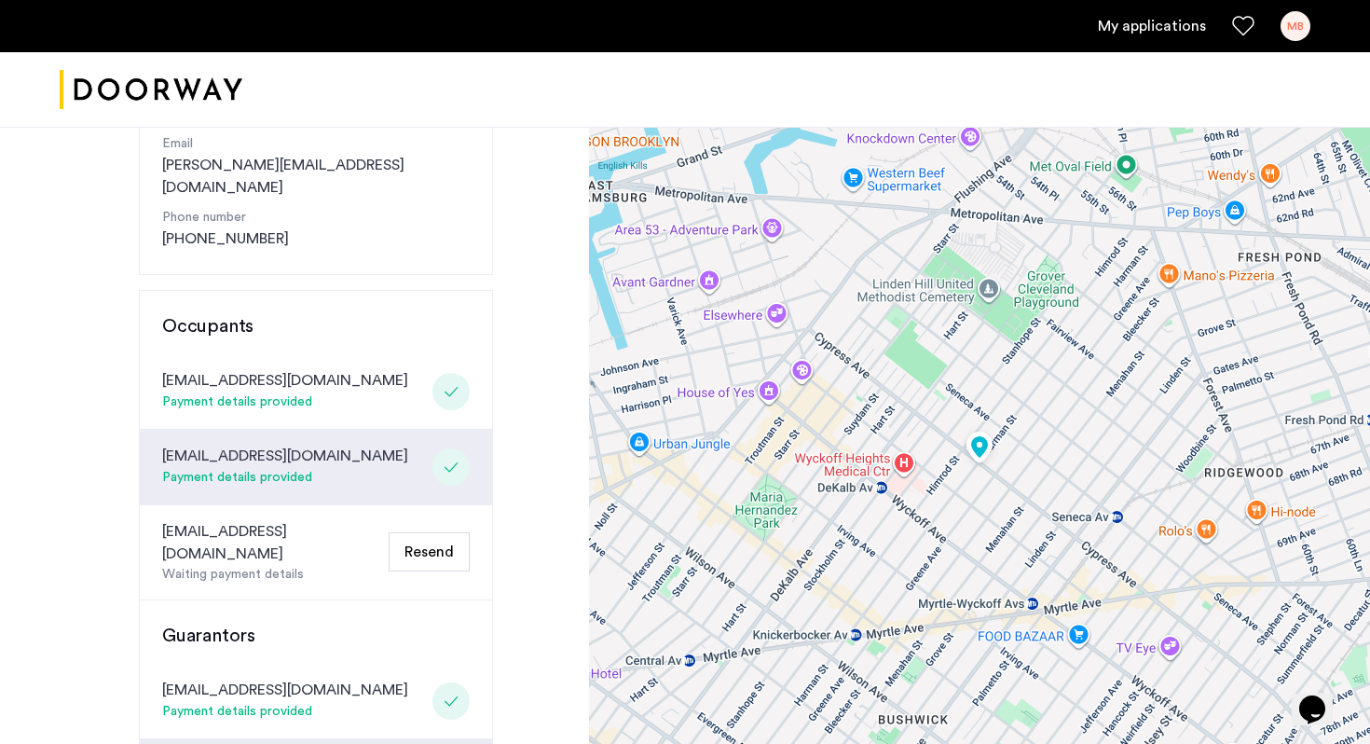
scroll to position [36, 0]
